Goal: Task Accomplishment & Management: Complete application form

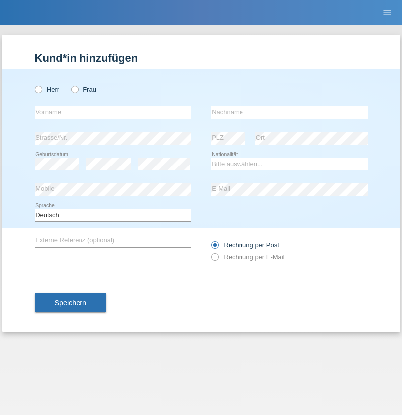
radio input "true"
click at [113, 112] on input "text" at bounding box center [113, 112] width 157 height 12
type input "[PERSON_NAME]"
click at [289, 112] on input "text" at bounding box center [289, 112] width 157 height 12
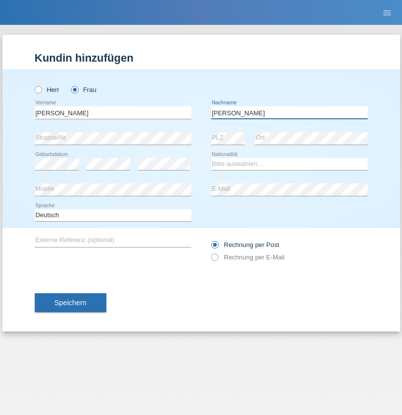
type input "[PERSON_NAME]"
select select "CH"
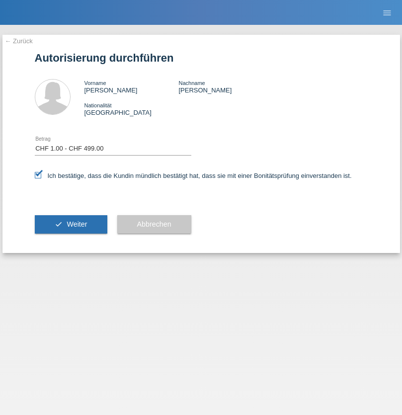
select select "1"
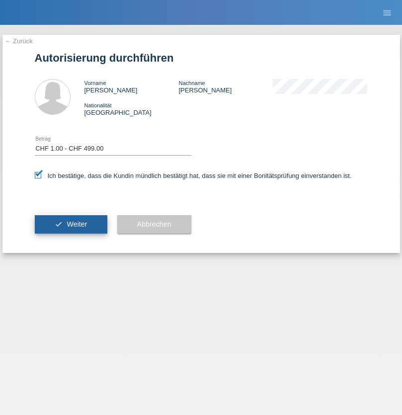
click at [71, 224] on span "Weiter" at bounding box center [77, 224] width 20 height 8
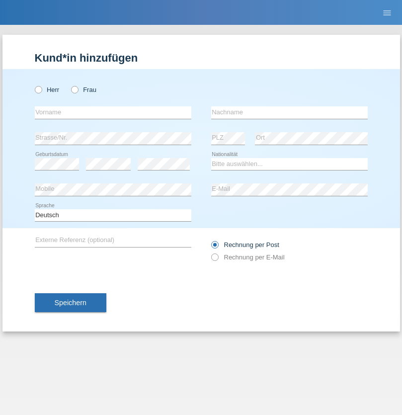
radio input "true"
click at [113, 112] on input "text" at bounding box center [113, 112] width 157 height 12
type input "Aldin"
click at [289, 112] on input "text" at bounding box center [289, 112] width 157 height 12
type input "Babic"
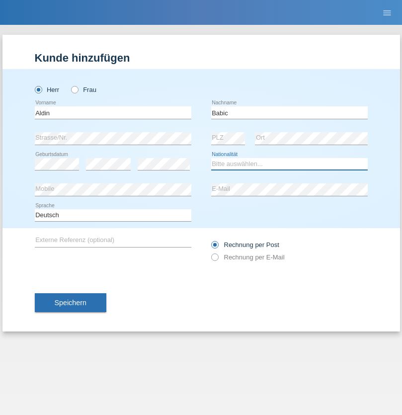
select select "CH"
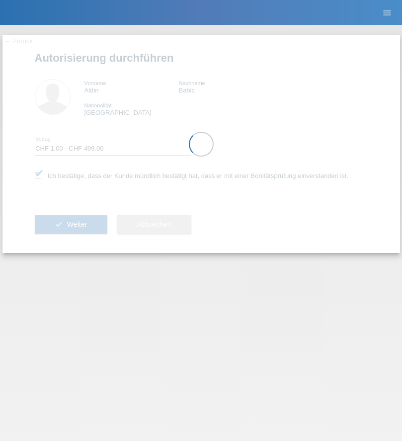
select select "1"
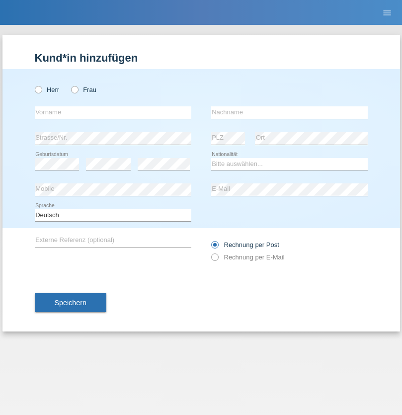
radio input "true"
click at [113, 112] on input "text" at bounding box center [113, 112] width 157 height 12
type input "Beatrice"
click at [289, 112] on input "text" at bounding box center [289, 112] width 157 height 12
type input "Zuberbühler"
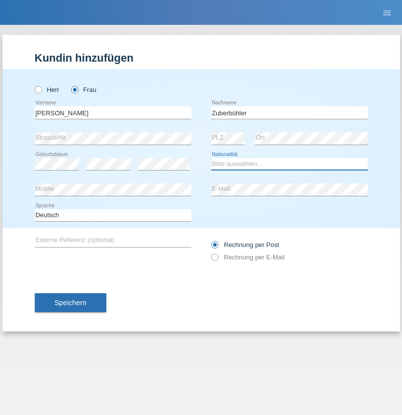
select select "CH"
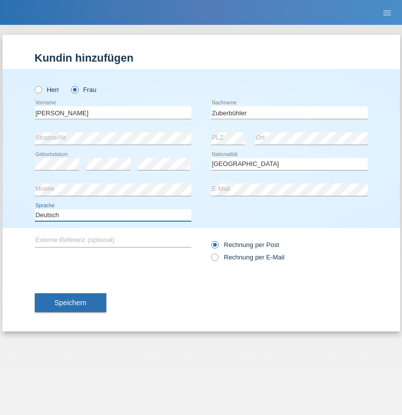
select select "en"
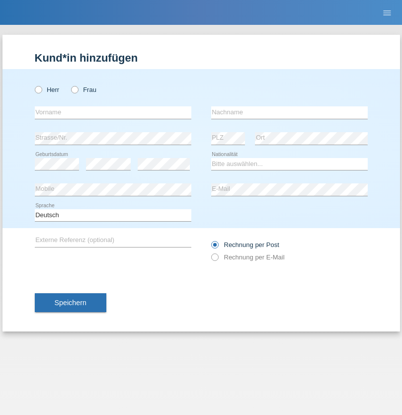
radio input "true"
click at [113, 112] on input "text" at bounding box center [113, 112] width 157 height 12
type input "Chiara Maria"
click at [289, 112] on input "text" at bounding box center [289, 112] width 157 height 12
type input "Recine"
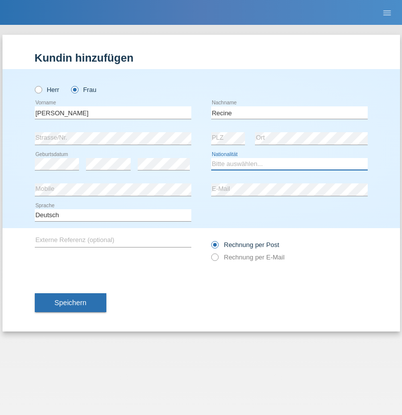
select select "CH"
radio input "true"
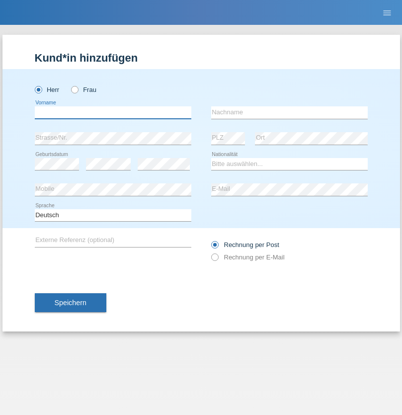
click at [113, 112] on input "text" at bounding box center [113, 112] width 157 height 12
type input "Christof"
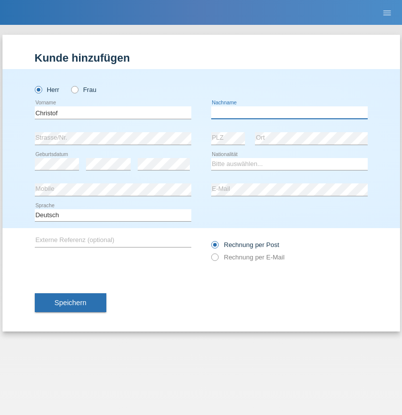
click at [289, 112] on input "text" at bounding box center [289, 112] width 157 height 12
type input "Schenkel"
select select "CH"
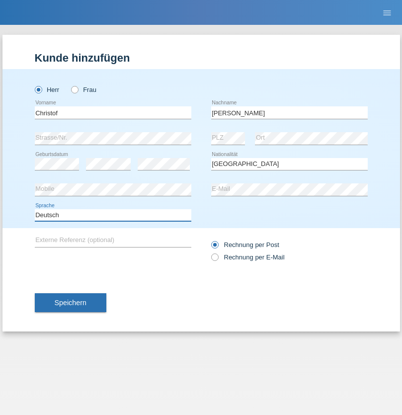
select select "en"
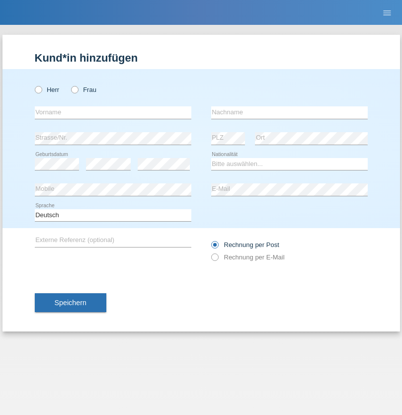
radio input "true"
click at [113, 112] on input "text" at bounding box center [113, 112] width 157 height 12
type input "Qashqo"
click at [289, 112] on input "text" at bounding box center [289, 112] width 157 height 12
type input "[PERSON_NAME]"
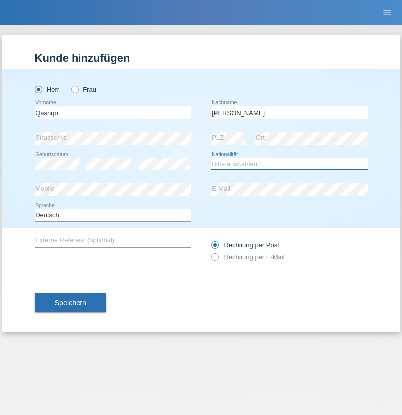
select select "CH"
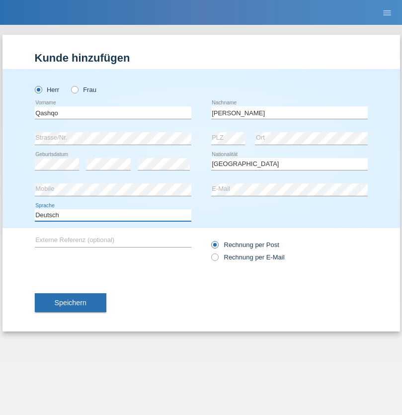
select select "en"
